Goal: Task Accomplishment & Management: Manage account settings

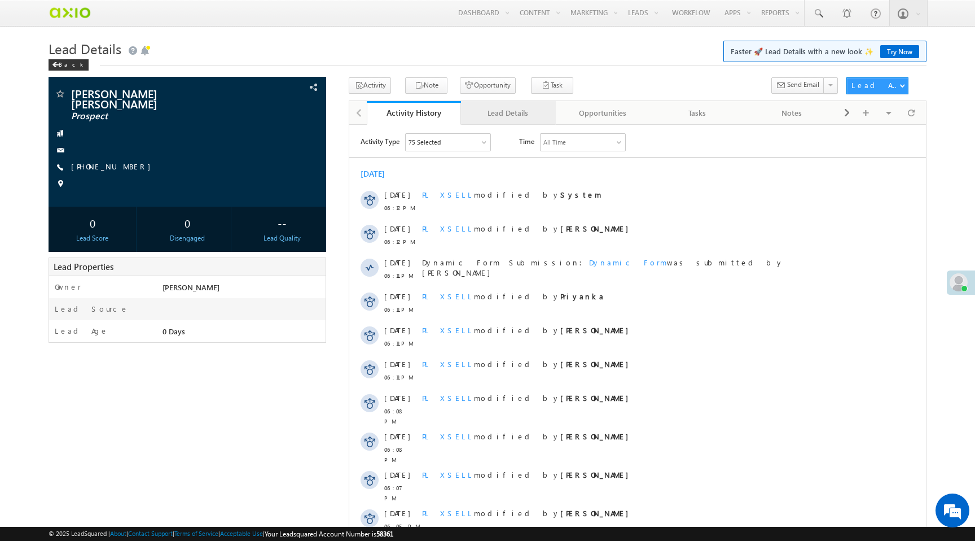
click at [497, 115] on div "Lead Details" at bounding box center [508, 113] width 76 height 14
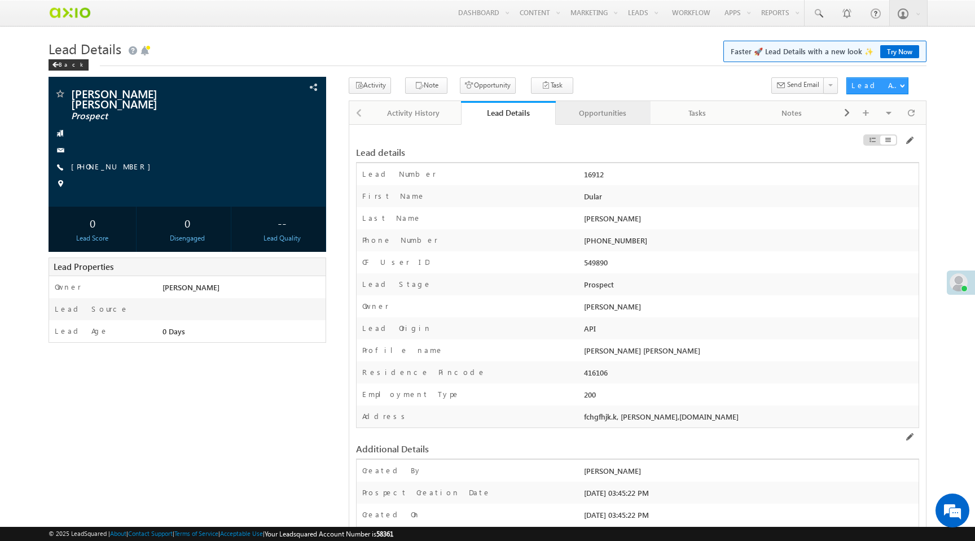
click at [620, 110] on div "Opportunities" at bounding box center [603, 113] width 76 height 14
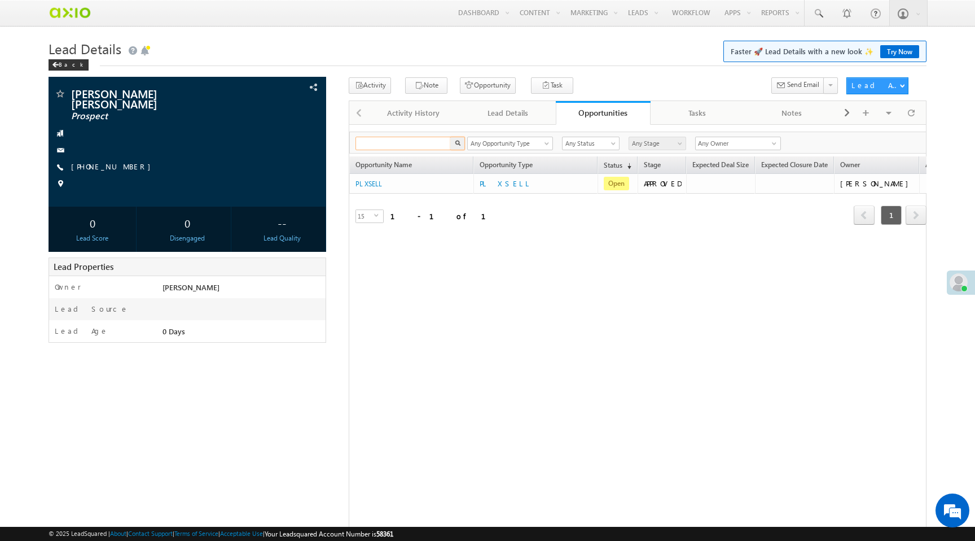
click at [399, 146] on input "text" at bounding box center [403, 144] width 96 height 14
paste input "d3db3f85-a8cb-467c-9a0d-28012819c47e"
click at [462, 144] on button "button" at bounding box center [457, 144] width 15 height 14
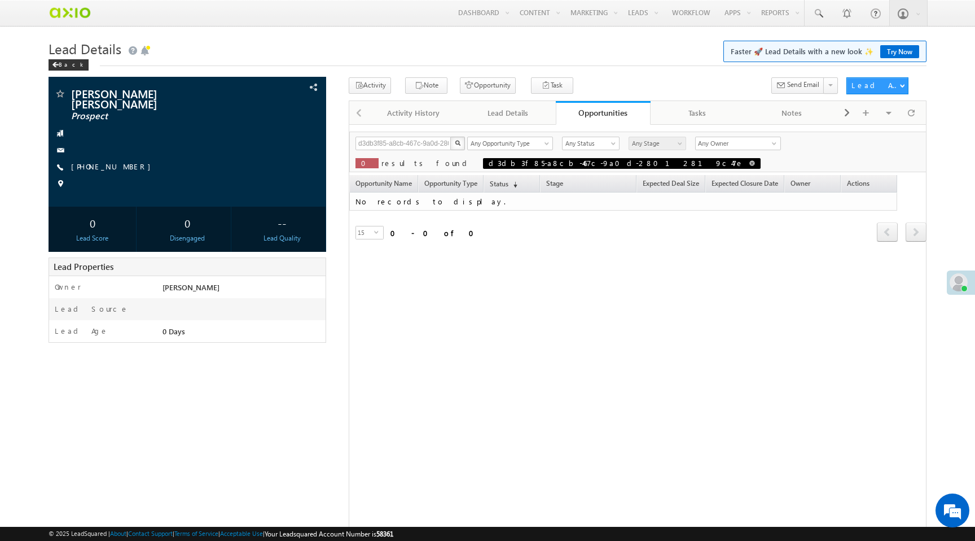
click at [749, 162] on span at bounding box center [752, 163] width 6 height 6
type input "Search Opportunities"
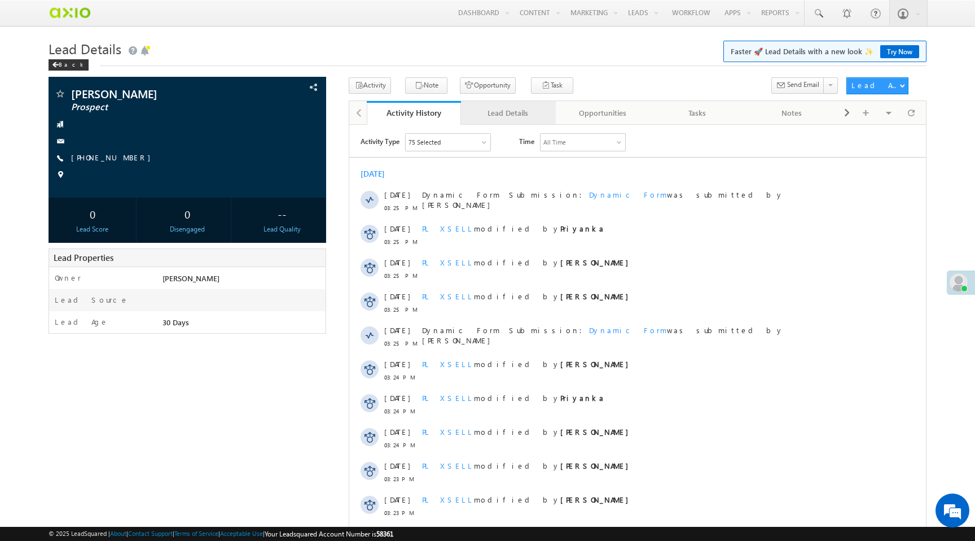
click at [539, 113] on div "Lead Details" at bounding box center [508, 113] width 76 height 14
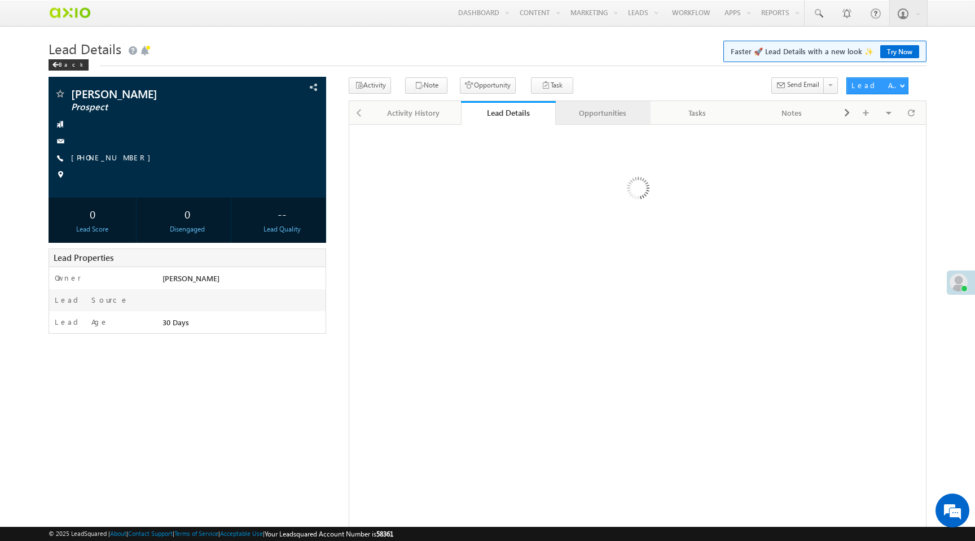
click at [590, 112] on div "Opportunities" at bounding box center [603, 113] width 76 height 14
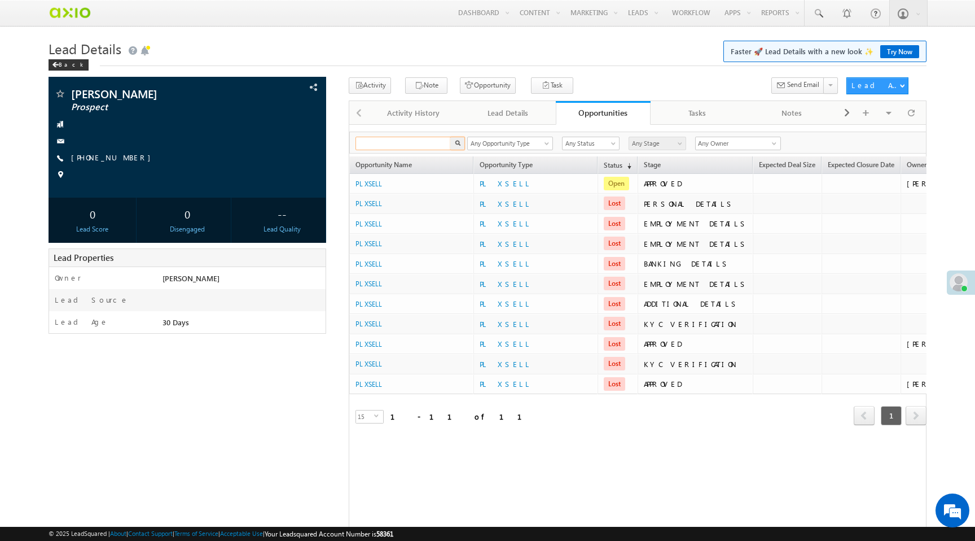
click at [402, 145] on input "text" at bounding box center [403, 144] width 96 height 14
paste input "d3db3f85-a8cb-467c-9a0d-28012819c47e"
type input "d3db3f85-a8cb-467c-9a0d-28012819c47e"
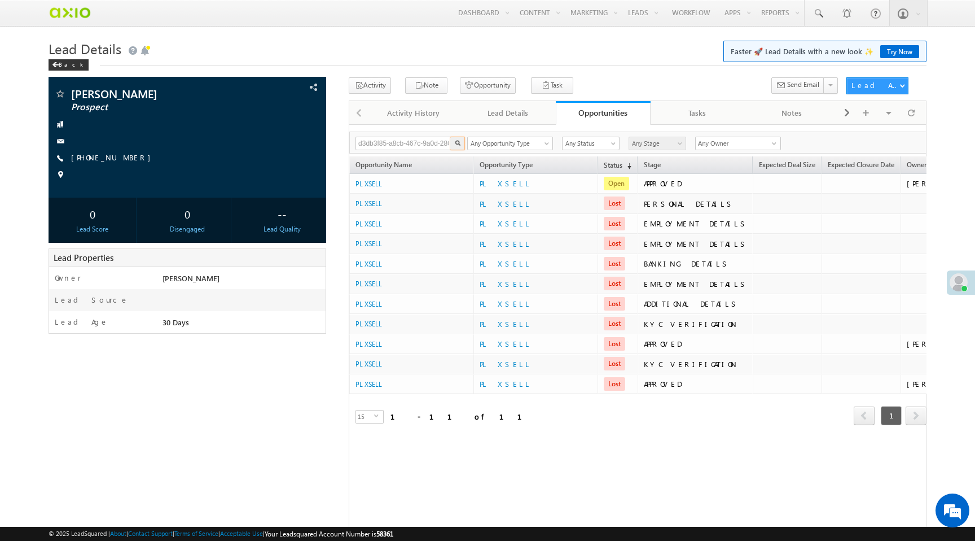
click at [457, 143] on img "button" at bounding box center [458, 143] width 6 height 6
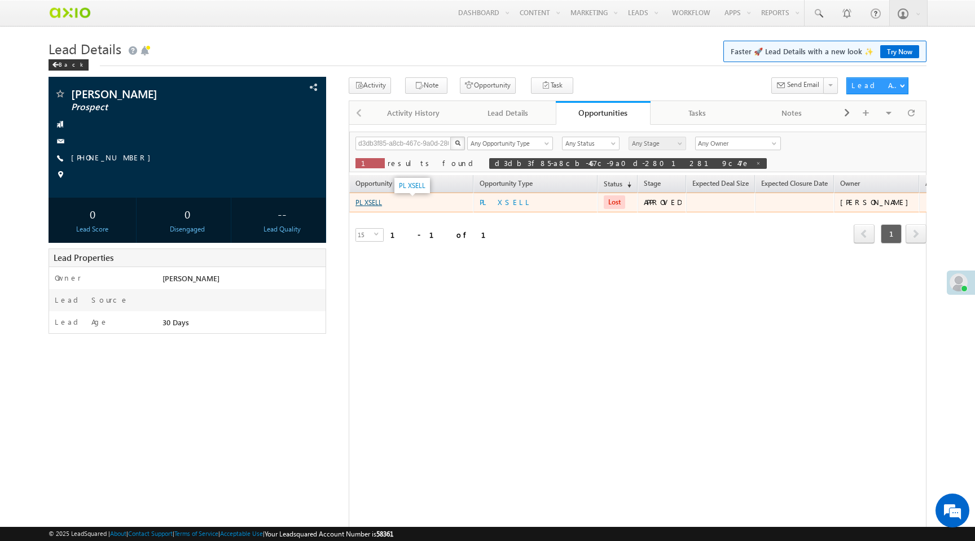
click at [371, 203] on link "PL XSELL" at bounding box center [368, 202] width 27 height 8
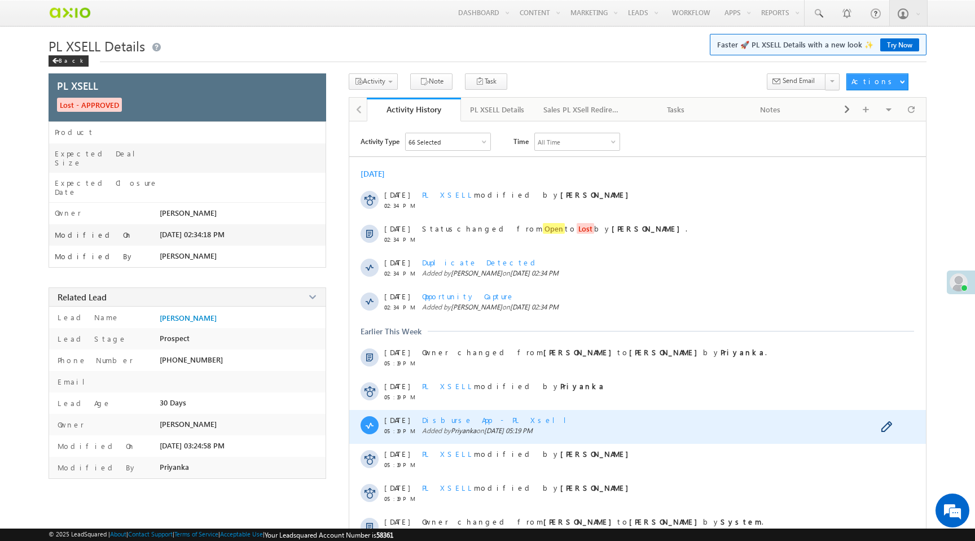
click at [491, 423] on span "Disburse App - PL Xsell" at bounding box center [498, 420] width 153 height 10
